Goal: Transaction & Acquisition: Subscribe to service/newsletter

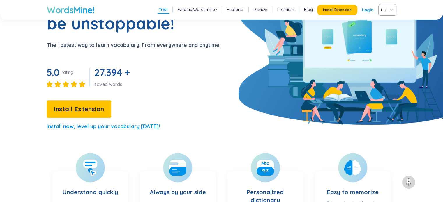
scroll to position [233, 0]
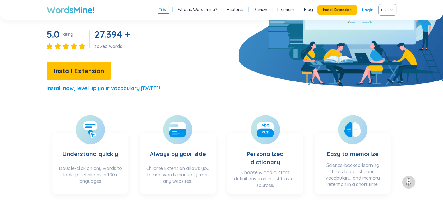
click at [290, 8] on link "Premium" at bounding box center [285, 10] width 17 height 6
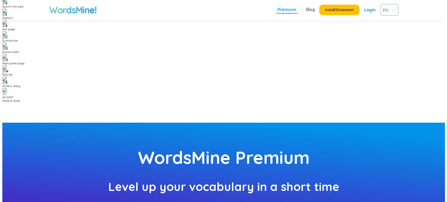
scroll to position [58, 0]
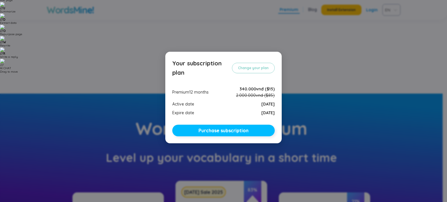
click at [218, 130] on span "Purchase subscription" at bounding box center [224, 131] width 50 height 6
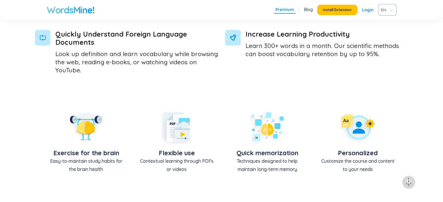
scroll to position [495, 0]
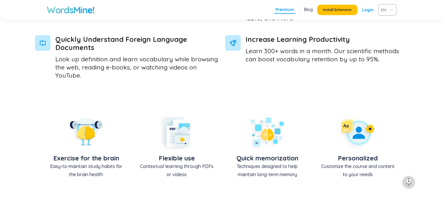
click at [387, 13] on span "EN" at bounding box center [386, 10] width 10 height 9
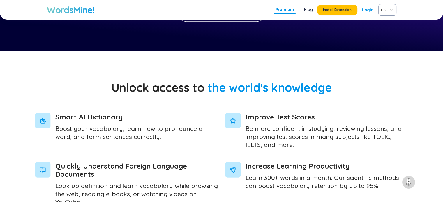
scroll to position [320, 0]
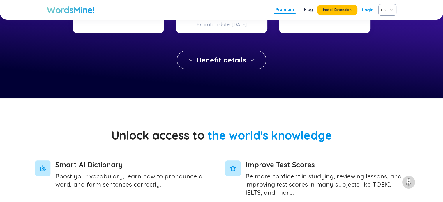
click at [386, 11] on span "EN" at bounding box center [386, 10] width 10 height 9
click at [383, 35] on div "VIE" at bounding box center [387, 32] width 11 height 6
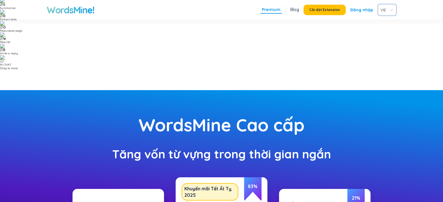
scroll to position [0, 0]
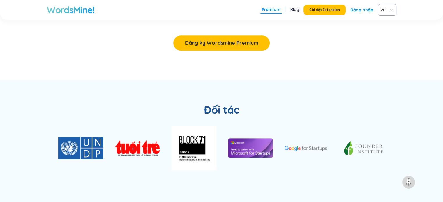
scroll to position [605, 0]
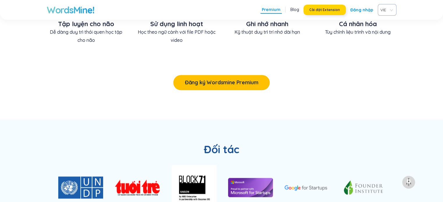
click at [330, 10] on span "Cài đặt Extension" at bounding box center [324, 10] width 31 height 5
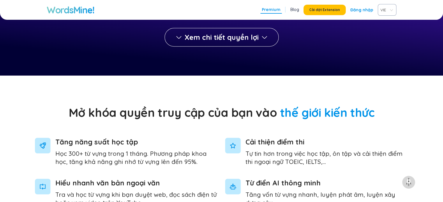
click at [84, 13] on h1 "WordsMine!" at bounding box center [70, 10] width 47 height 12
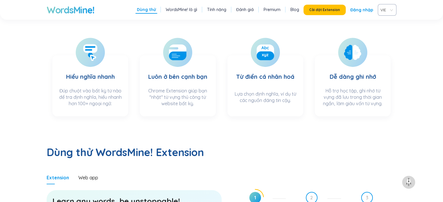
scroll to position [330, 0]
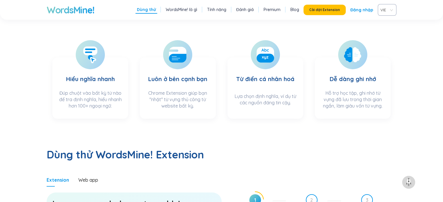
click at [276, 13] on li "Premium" at bounding box center [272, 10] width 20 height 8
click at [296, 10] on link "Blog" at bounding box center [294, 10] width 9 height 6
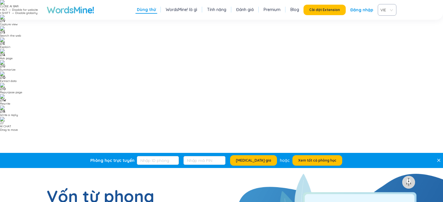
scroll to position [330, 0]
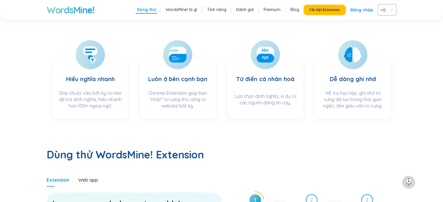
click at [294, 8] on link "Blog" at bounding box center [294, 10] width 9 height 6
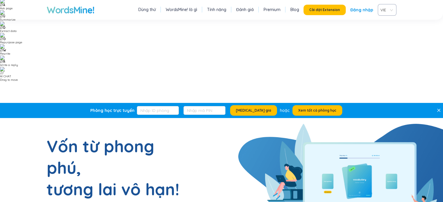
scroll to position [0, 0]
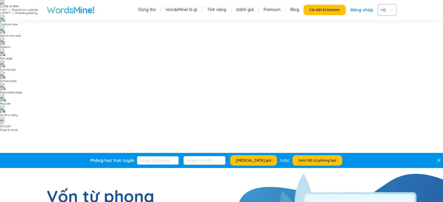
click at [165, 156] on input "text" at bounding box center [158, 160] width 42 height 9
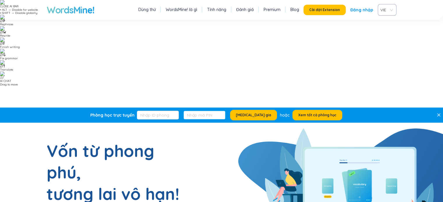
click at [203, 111] on input "text" at bounding box center [204, 115] width 42 height 9
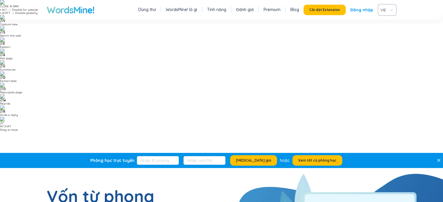
click at [295, 8] on link "Blog" at bounding box center [294, 10] width 9 height 6
click at [251, 9] on link "Đánh giá" at bounding box center [244, 10] width 17 height 6
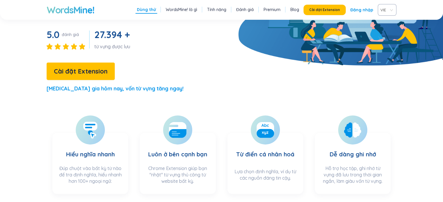
click at [268, 9] on link "Premium" at bounding box center [272, 10] width 17 height 6
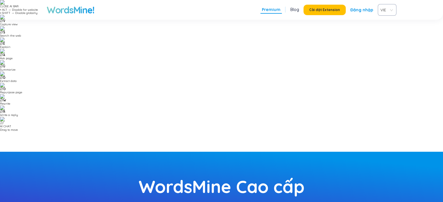
click at [297, 10] on link "Blog" at bounding box center [294, 10] width 9 height 6
click at [297, 9] on link "Blog" at bounding box center [294, 10] width 9 height 6
click at [61, 11] on h1 "WordsMine!" at bounding box center [70, 10] width 47 height 12
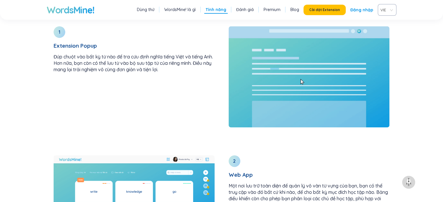
scroll to position [874, 0]
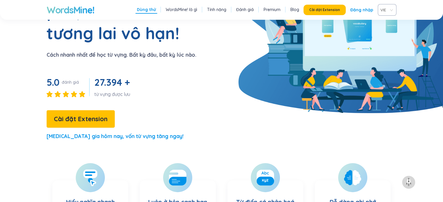
scroll to position [171, 0]
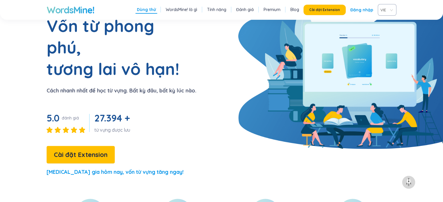
click at [293, 10] on link "Blog" at bounding box center [294, 10] width 9 height 6
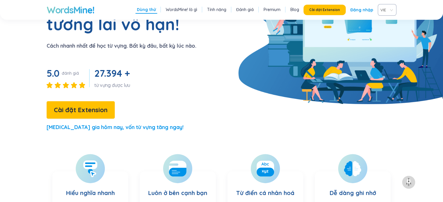
scroll to position [316, 0]
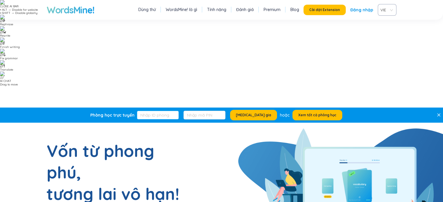
click at [163, 111] on input "text" at bounding box center [158, 115] width 42 height 9
drag, startPoint x: 209, startPoint y: 30, endPoint x: 237, endPoint y: 31, distance: 27.7
click at [210, 111] on input "text" at bounding box center [204, 115] width 42 height 9
click at [175, 8] on link "WordsMine! là gì" at bounding box center [181, 10] width 31 height 6
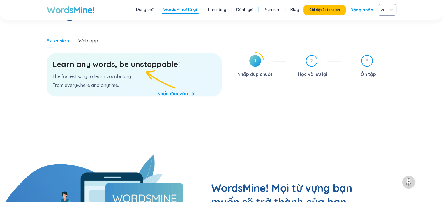
scroll to position [471, 0]
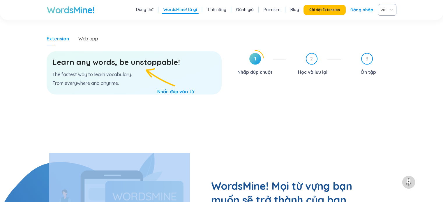
drag, startPoint x: 217, startPoint y: 64, endPoint x: 308, endPoint y: 78, distance: 91.6
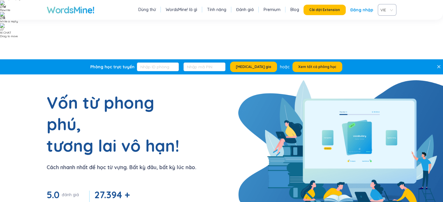
scroll to position [116, 0]
